Goal: Task Accomplishment & Management: Manage account settings

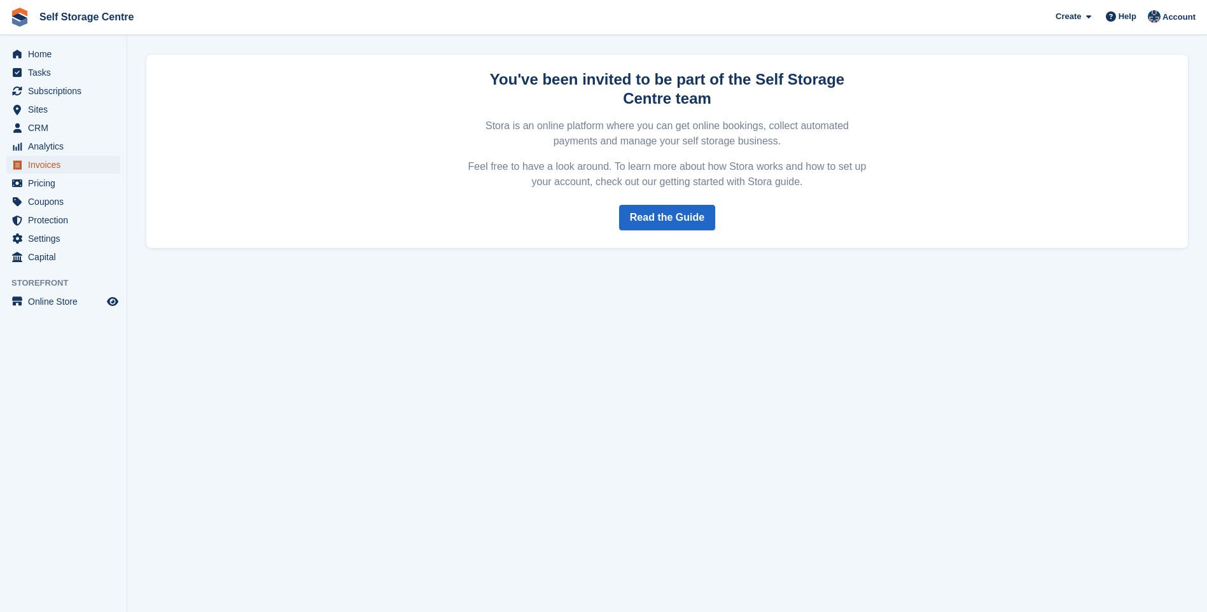
click at [45, 160] on span "Invoices" at bounding box center [66, 165] width 76 height 18
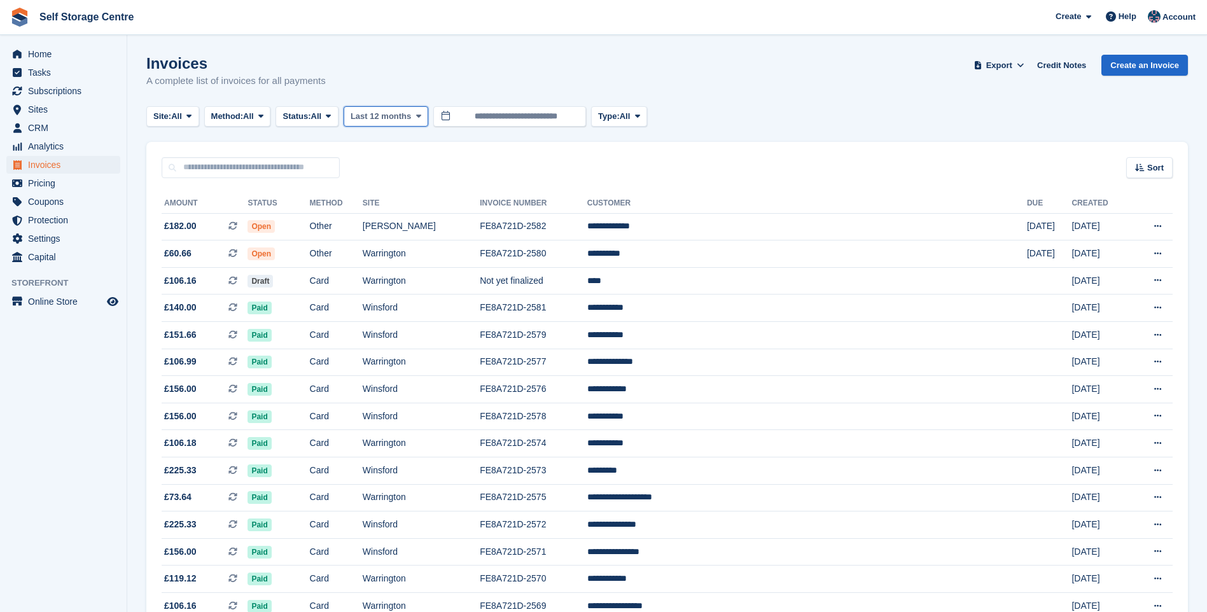
click at [418, 113] on icon at bounding box center [418, 116] width 5 height 8
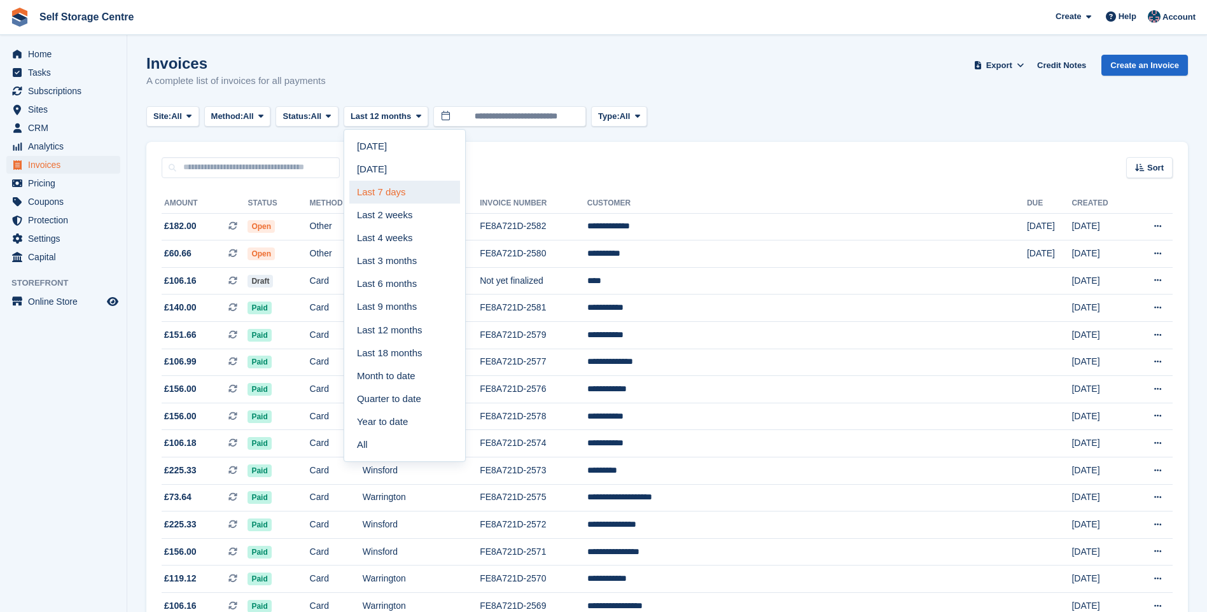
click at [400, 186] on link "Last 7 days" at bounding box center [404, 192] width 111 height 23
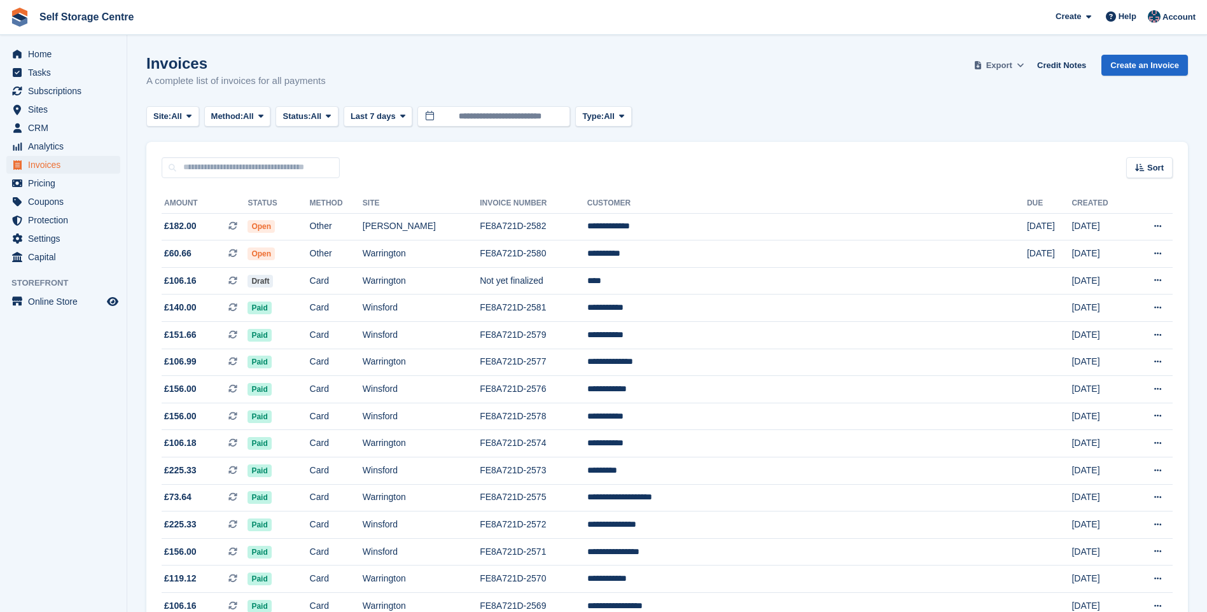
click at [1023, 65] on icon at bounding box center [1020, 65] width 7 height 8
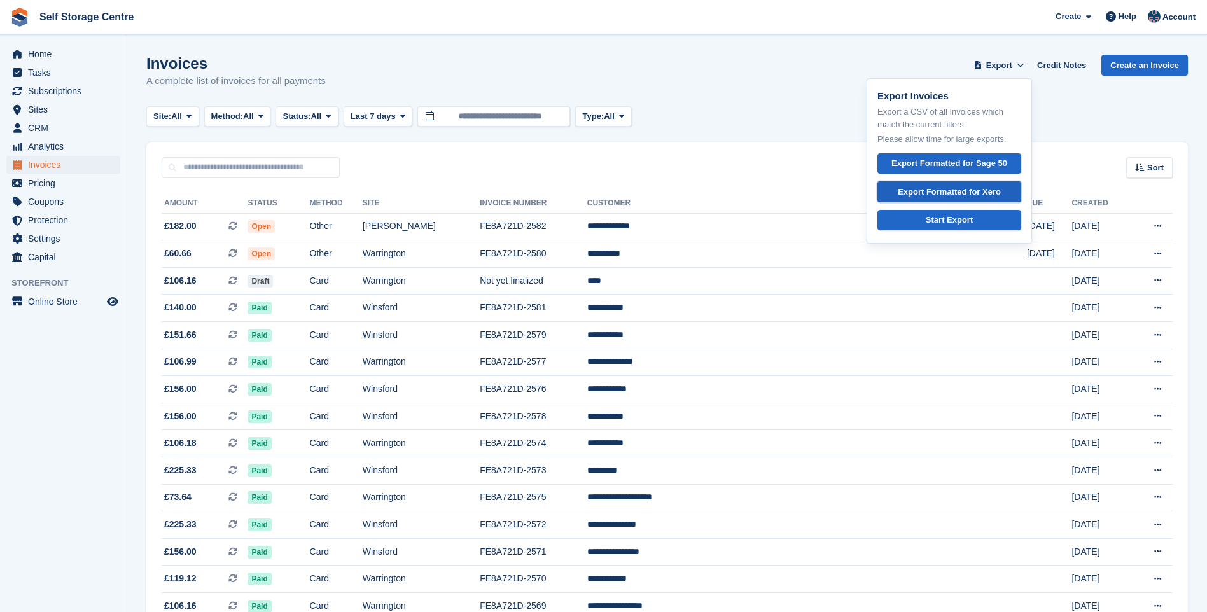
click at [972, 192] on div "Export Formatted for Xero" at bounding box center [949, 192] width 103 height 13
click at [363, 281] on td "Card" at bounding box center [336, 280] width 53 height 27
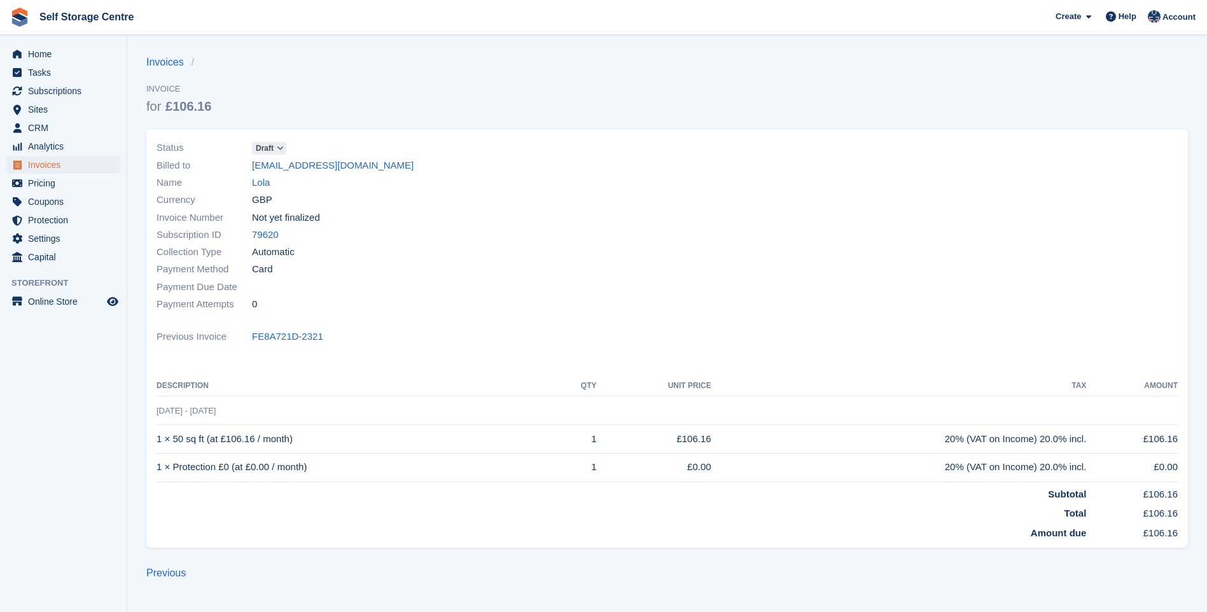
click at [279, 146] on icon at bounding box center [280, 148] width 7 height 8
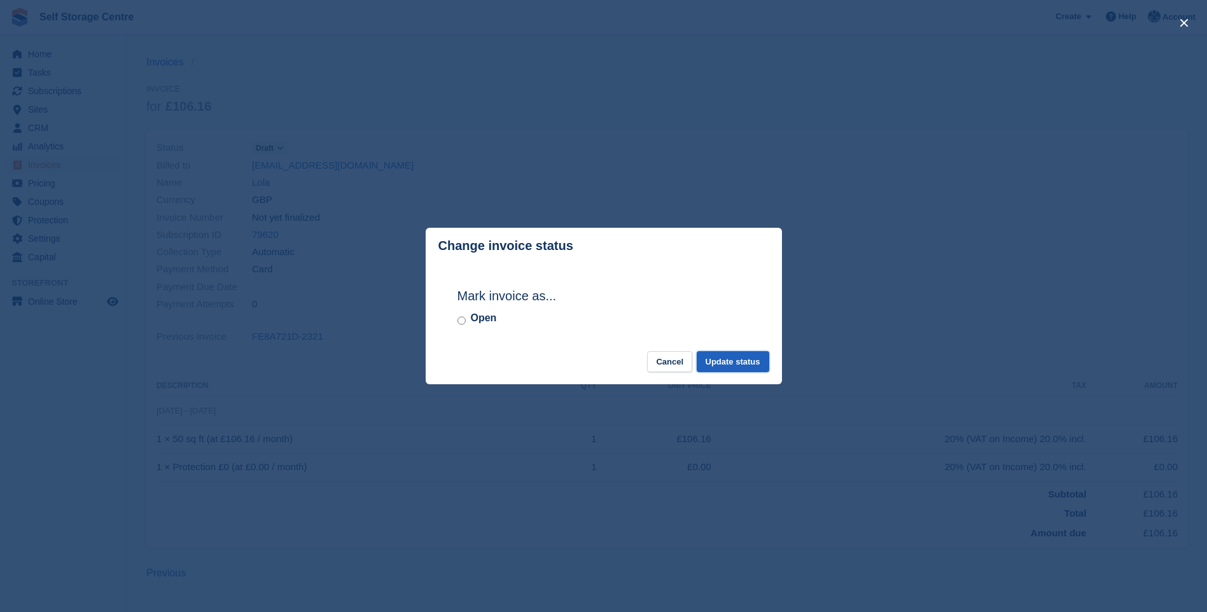
click at [743, 363] on button "Update status" at bounding box center [733, 361] width 73 height 21
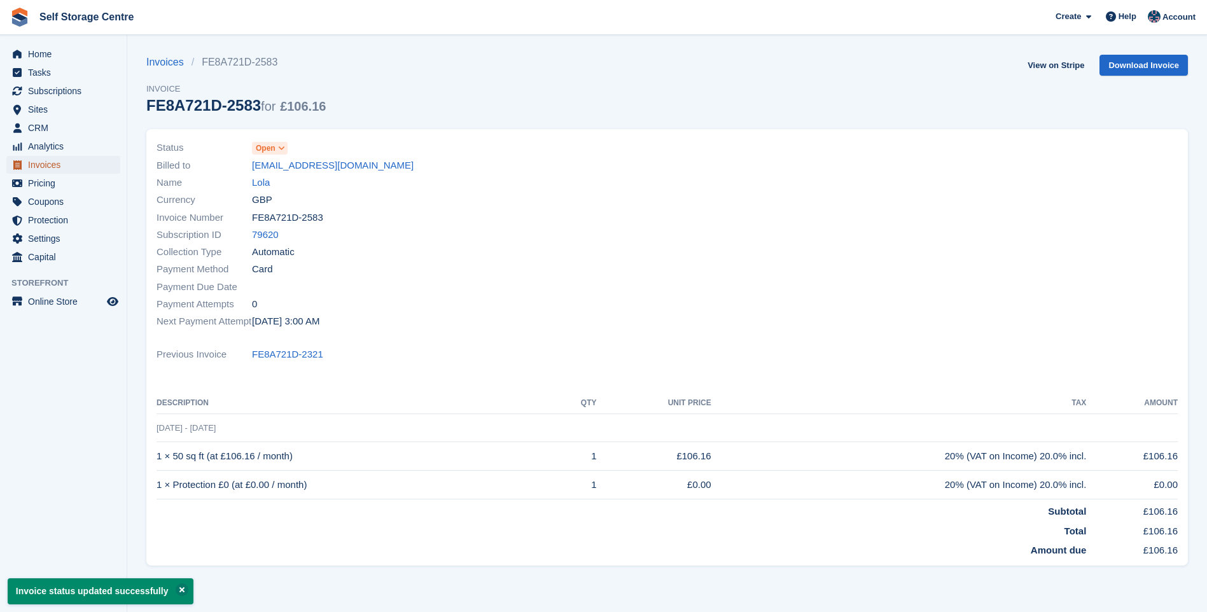
click at [46, 162] on span "Invoices" at bounding box center [66, 165] width 76 height 18
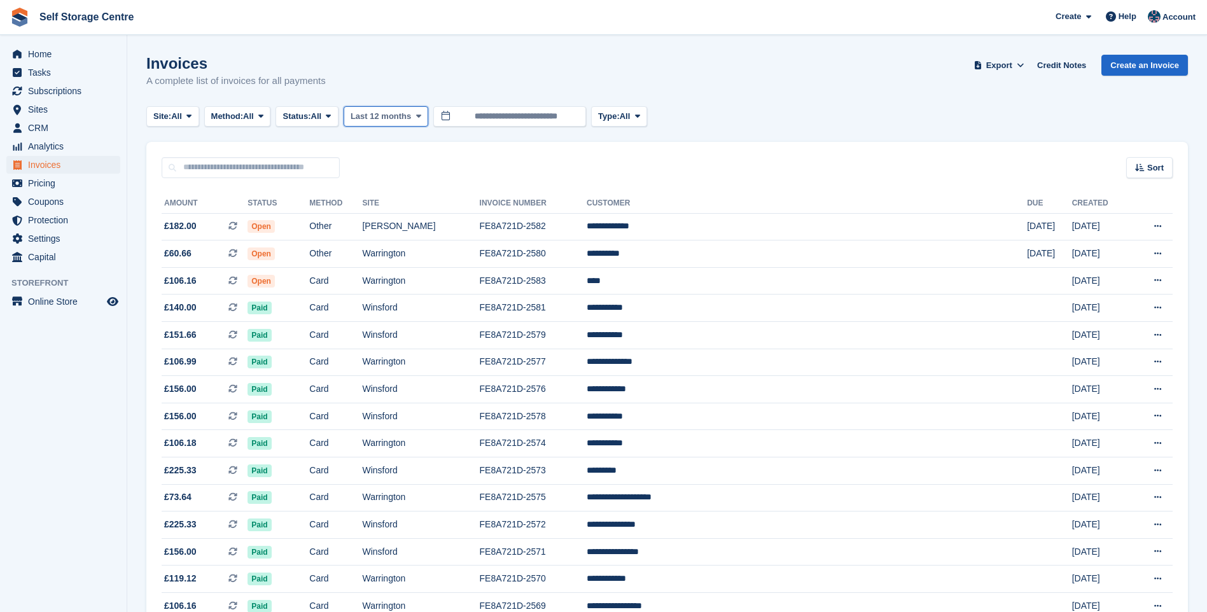
click at [394, 113] on span "Last 12 months" at bounding box center [381, 116] width 60 height 13
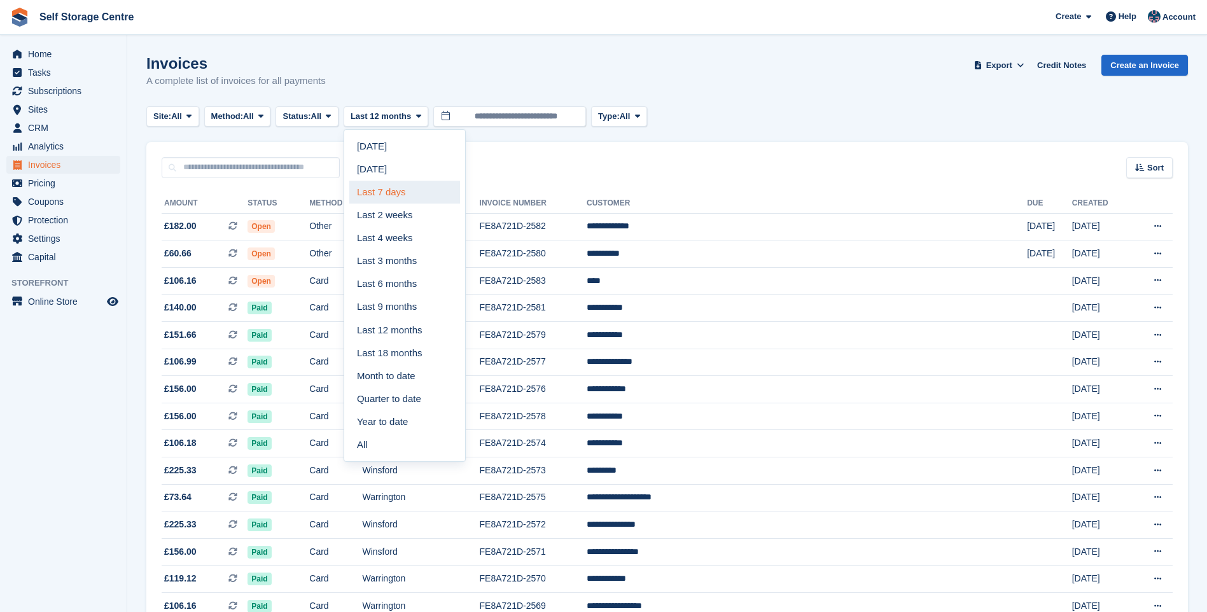
click at [408, 192] on link "Last 7 days" at bounding box center [404, 192] width 111 height 23
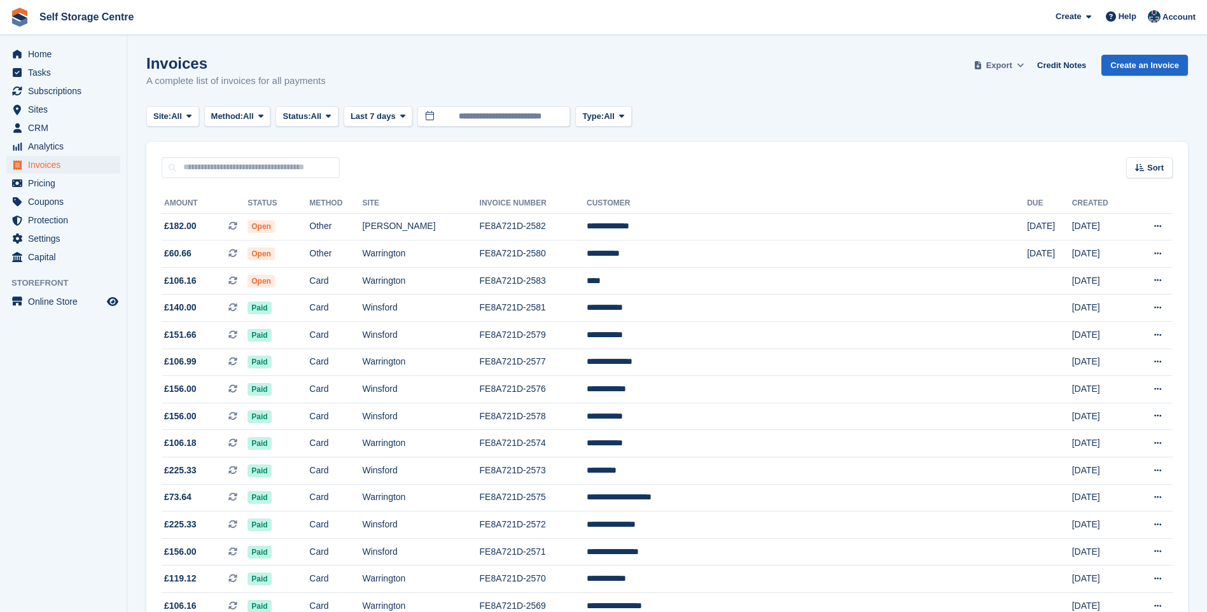
click at [1024, 62] on icon at bounding box center [1020, 65] width 7 height 8
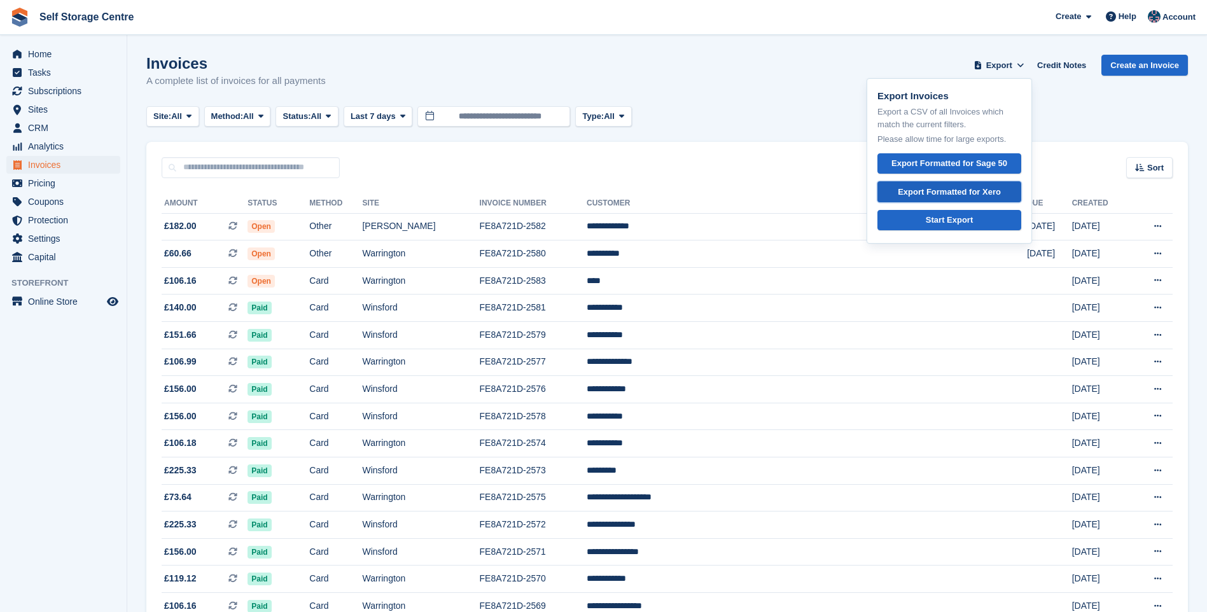
click at [968, 186] on div "Export Formatted for Xero" at bounding box center [949, 192] width 103 height 13
click at [55, 95] on span "Subscriptions" at bounding box center [66, 91] width 76 height 18
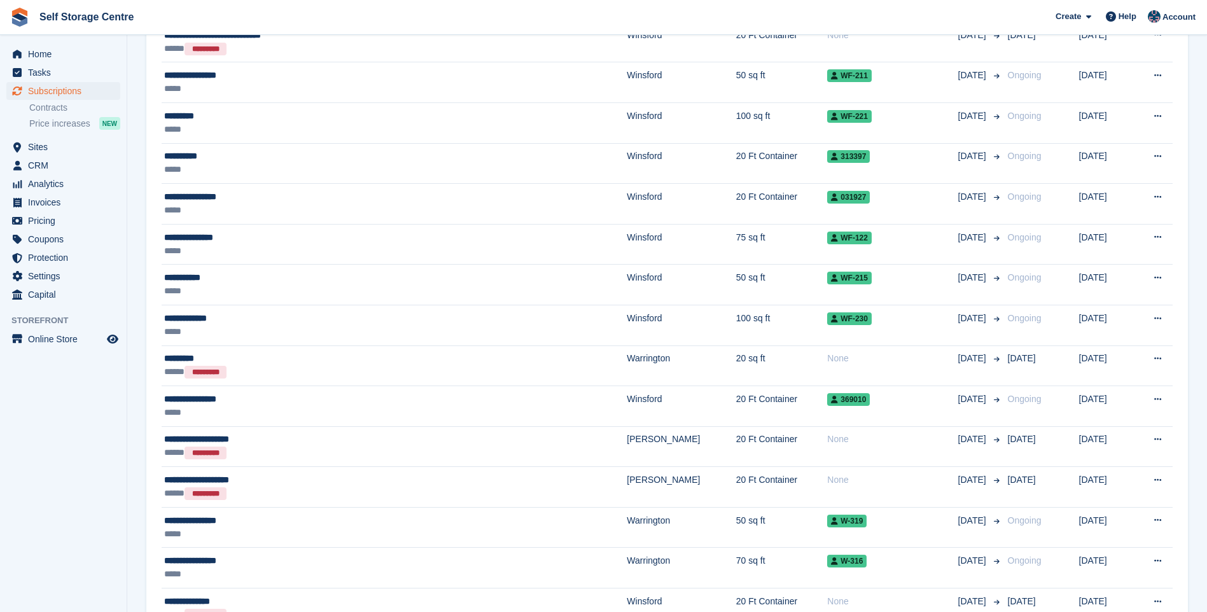
scroll to position [1209, 0]
